Goal: Transaction & Acquisition: Purchase product/service

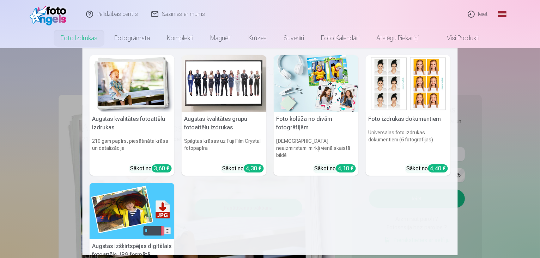
click at [508, 113] on nav "Augstas kvalitātes fotoattēlu izdrukas 210 gsm papīrs, piesātināta krāsa un det…" at bounding box center [270, 151] width 540 height 207
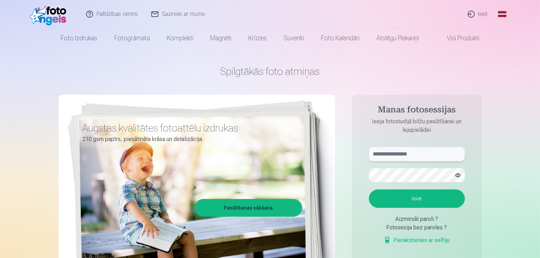
click at [382, 154] on input "text" at bounding box center [417, 154] width 96 height 14
type input "**********"
click at [369, 189] on button "Ieiet" at bounding box center [417, 198] width 96 height 18
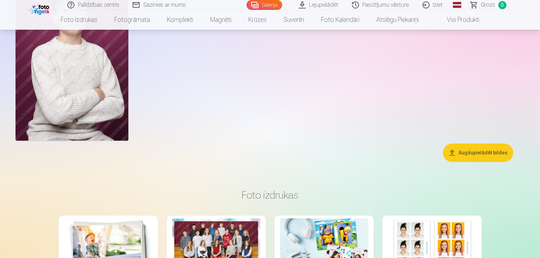
scroll to position [2434, 0]
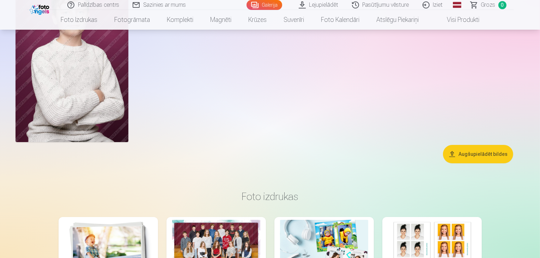
click at [475, 163] on button "Augšupielādēt bildes" at bounding box center [478, 154] width 70 height 18
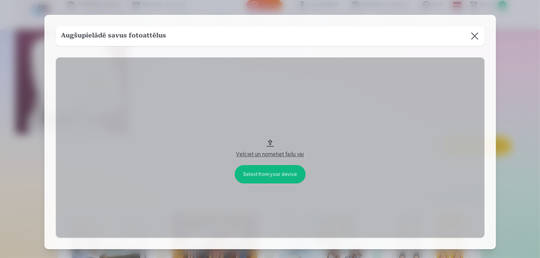
scroll to position [2441, 0]
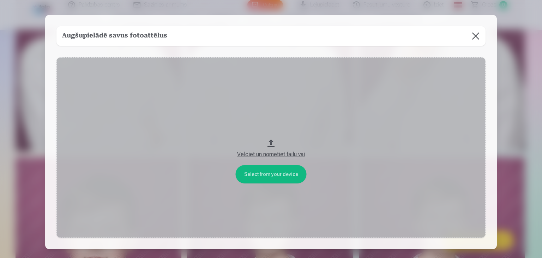
click at [259, 155] on div "Velciet un nometiet failu vai" at bounding box center [270, 154] width 415 height 8
click at [478, 36] on button at bounding box center [476, 36] width 20 height 20
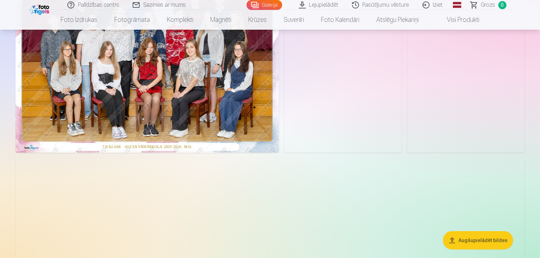
scroll to position [42, 0]
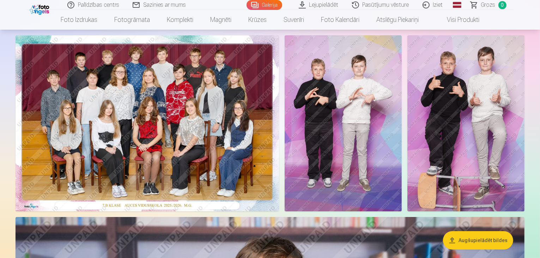
click at [109, 142] on img at bounding box center [147, 123] width 263 height 176
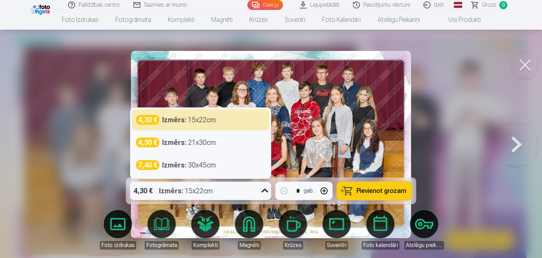
click at [265, 191] on icon at bounding box center [264, 190] width 11 height 11
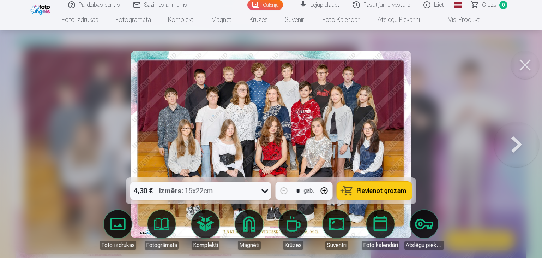
click at [49, 132] on div at bounding box center [271, 129] width 542 height 258
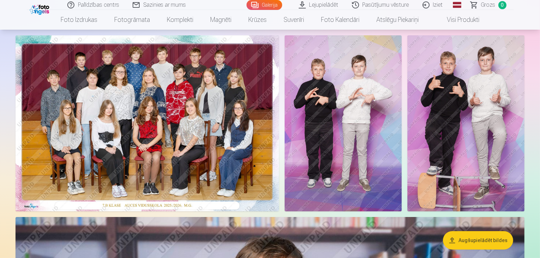
click at [215, 147] on img at bounding box center [147, 123] width 263 height 176
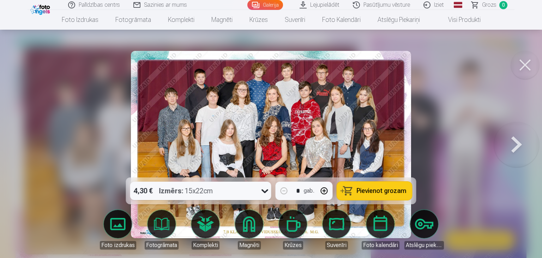
click at [363, 189] on span "Pievienot grozam" at bounding box center [382, 190] width 50 height 6
click at [525, 65] on button at bounding box center [525, 65] width 28 height 28
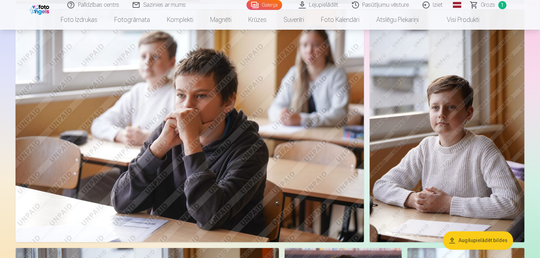
scroll to position [1383, 0]
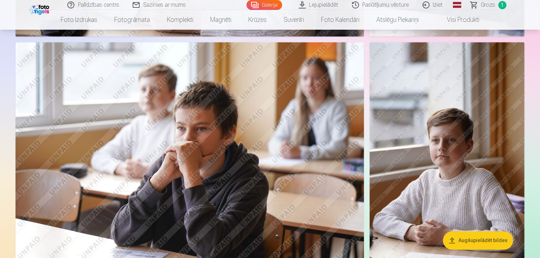
click at [450, 131] on img at bounding box center [447, 158] width 155 height 232
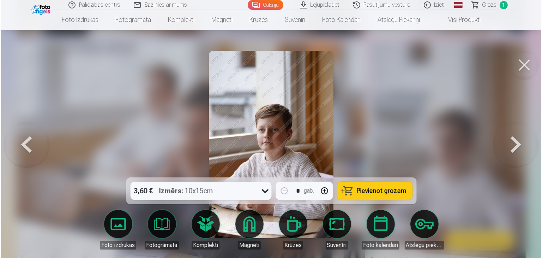
scroll to position [1387, 0]
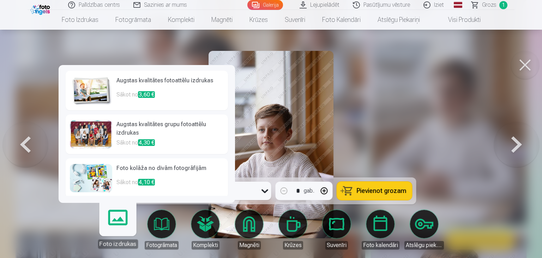
click at [110, 220] on link "Foto izdrukas" at bounding box center [117, 226] width 43 height 43
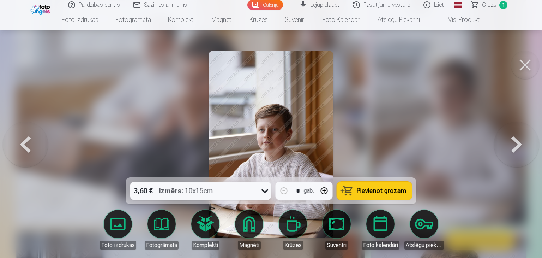
click at [263, 189] on icon at bounding box center [264, 190] width 11 height 11
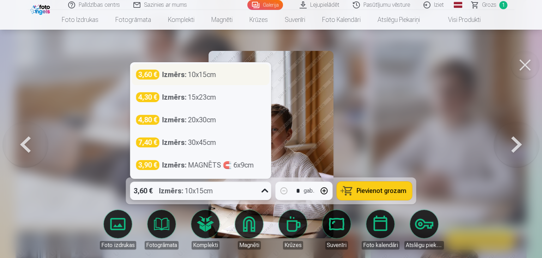
click at [217, 75] on div "3,60 € Izmērs : 10x15cm" at bounding box center [200, 74] width 129 height 10
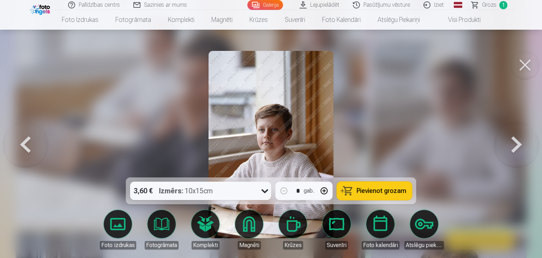
click at [361, 190] on span "Pievienot grozam" at bounding box center [382, 190] width 50 height 6
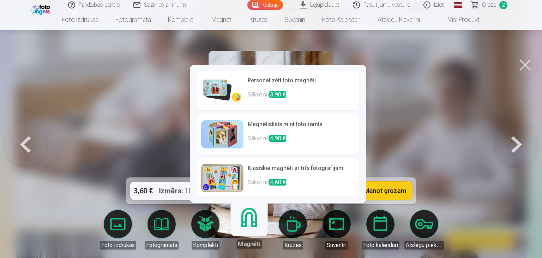
click at [242, 228] on link "Magnēti" at bounding box center [248, 226] width 43 height 43
click at [311, 86] on h6 "Personalizēti foto magnēti" at bounding box center [301, 83] width 107 height 14
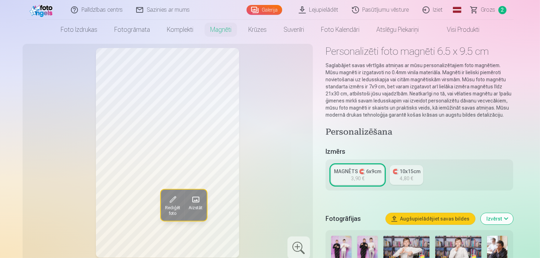
scroll to position [35, 0]
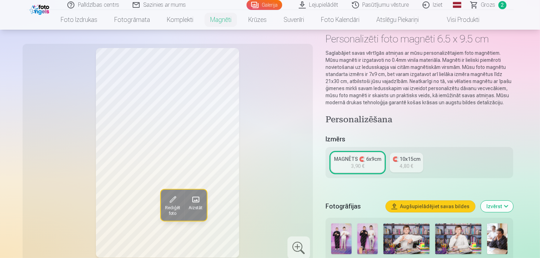
click at [355, 155] on link "MAGNĒTS 🧲 6x9cm 3,90 €" at bounding box center [357, 162] width 53 height 20
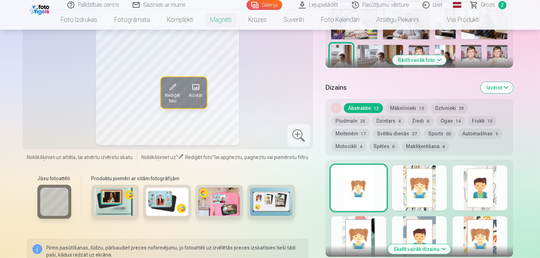
scroll to position [282, 0]
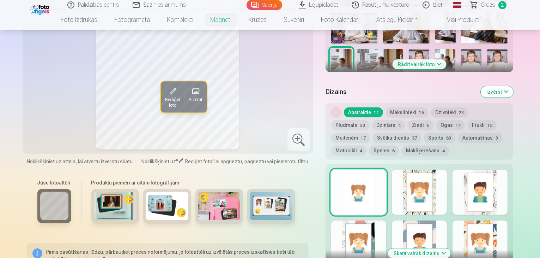
click at [446, 181] on div at bounding box center [419, 191] width 55 height 45
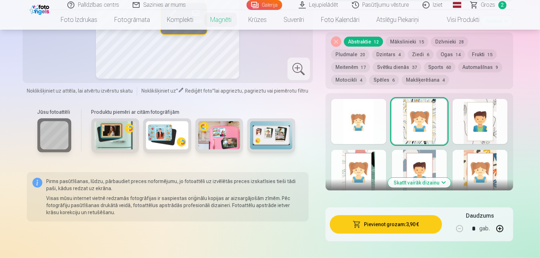
scroll to position [388, 0]
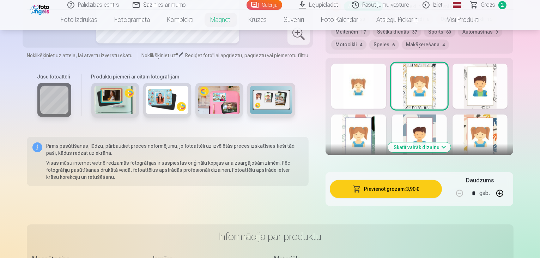
click at [508, 185] on button "button" at bounding box center [499, 192] width 17 height 17
type input "*"
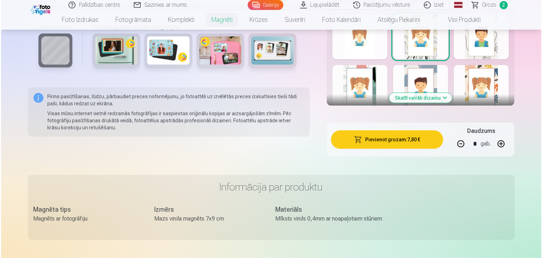
scroll to position [459, 0]
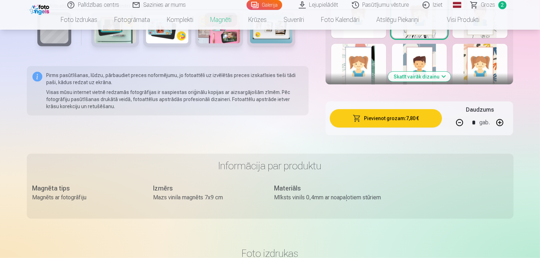
click at [405, 109] on button "Pievienot grozam : 7,80 €" at bounding box center [386, 118] width 113 height 18
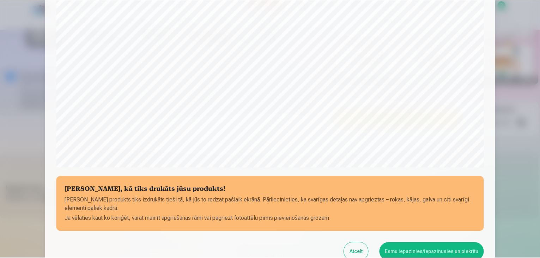
scroll to position [250, 0]
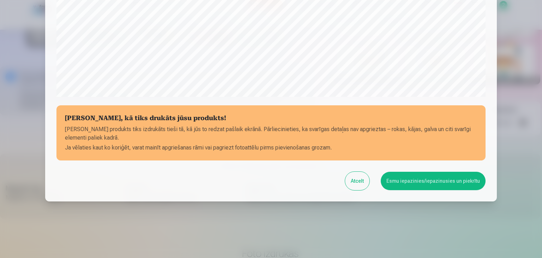
click at [418, 179] on button "Esmu iepazinies/iepazinusies un piekrītu" at bounding box center [433, 180] width 105 height 18
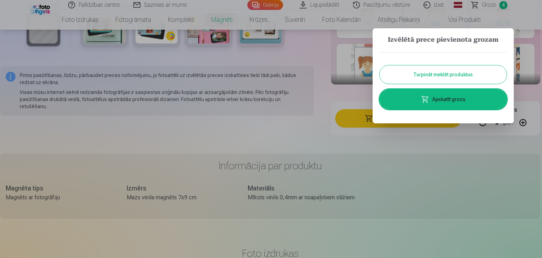
click at [438, 98] on link "Apskatīt grozu" at bounding box center [443, 99] width 127 height 20
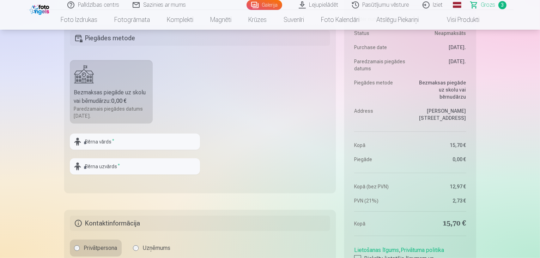
scroll to position [388, 0]
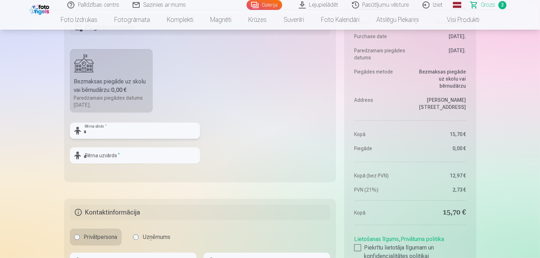
click at [119, 129] on input "text" at bounding box center [135, 130] width 130 height 16
type input "*"
type input "*******"
click at [148, 156] on input "text" at bounding box center [135, 155] width 130 height 16
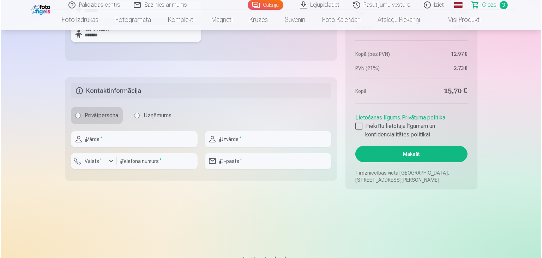
scroll to position [529, 0]
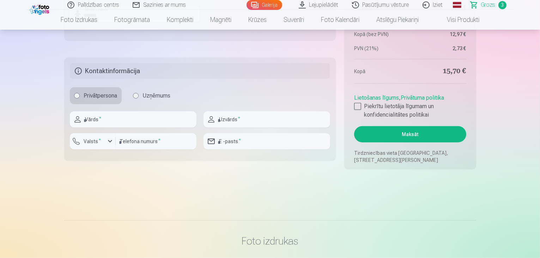
type input "*******"
click at [159, 121] on input "text" at bounding box center [133, 119] width 127 height 16
type input "*****"
type input "*******"
type input "********"
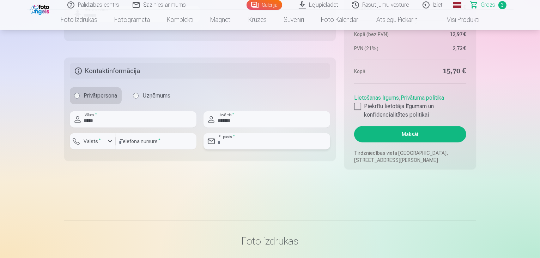
type input "**********"
click at [356, 107] on div at bounding box center [357, 106] width 7 height 7
click at [398, 133] on button "Maksāt" at bounding box center [410, 134] width 112 height 16
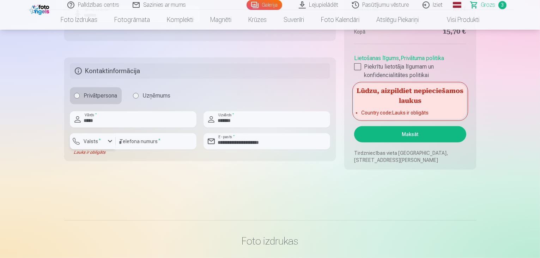
click at [109, 140] on div "button" at bounding box center [110, 141] width 8 height 8
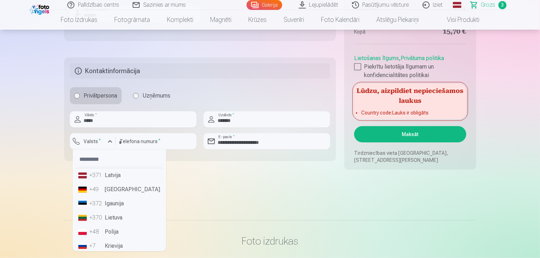
click at [108, 174] on li "+371 Latvija" at bounding box center [119, 175] width 88 height 14
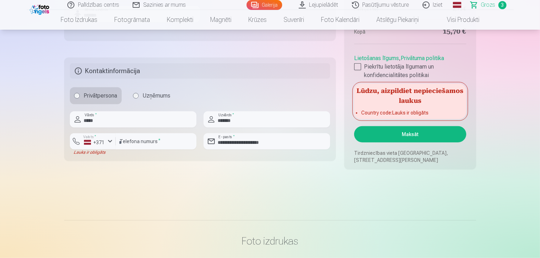
click at [413, 134] on button "Maksāt" at bounding box center [410, 134] width 112 height 16
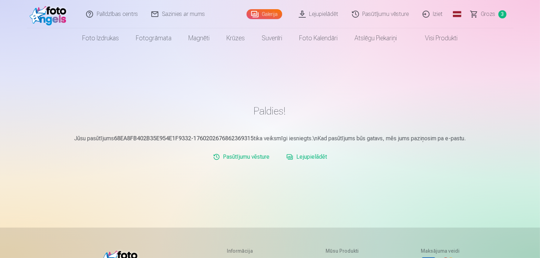
click at [308, 156] on link "Lejupielādēt" at bounding box center [307, 157] width 46 height 14
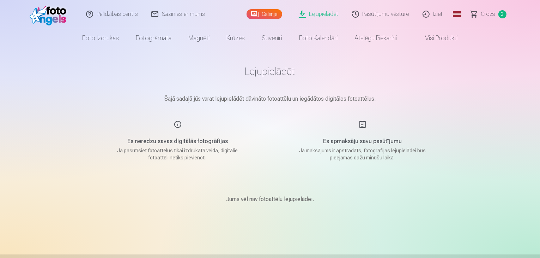
click at [488, 14] on span "Grozs" at bounding box center [488, 14] width 14 height 8
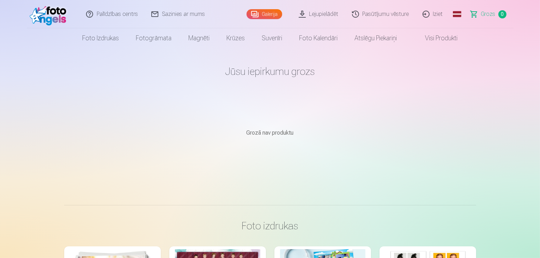
click at [435, 39] on link "Visi produkti" at bounding box center [436, 38] width 61 height 20
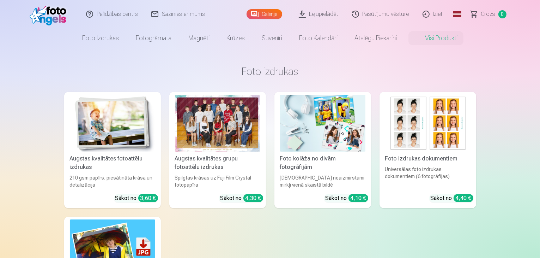
click at [385, 15] on link "Pasūtījumu vēsture" at bounding box center [381, 14] width 71 height 28
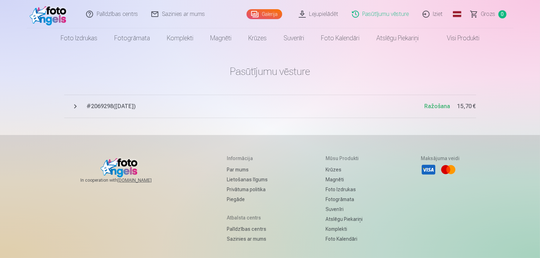
click at [439, 107] on span "Ražošana" at bounding box center [438, 106] width 26 height 7
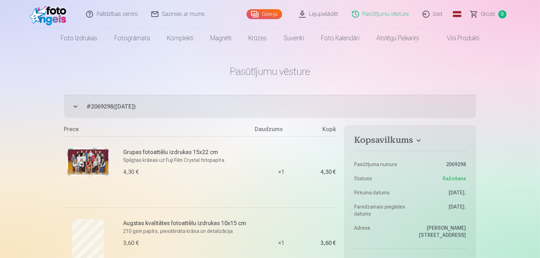
click at [435, 14] on link "Iziet" at bounding box center [433, 14] width 34 height 28
